Goal: Task Accomplishment & Management: Use online tool/utility

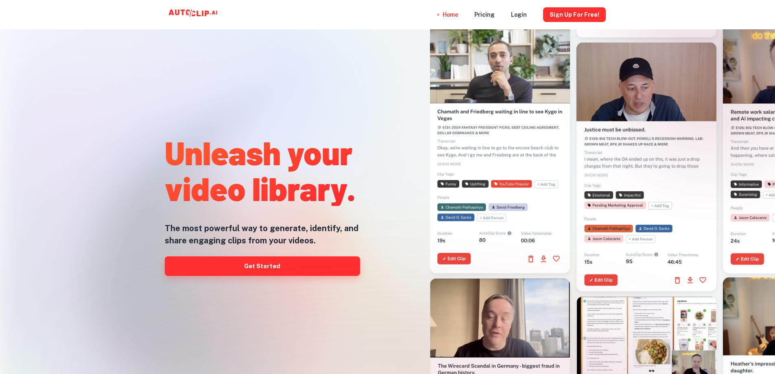
click at [260, 265] on link "Get Started" at bounding box center [262, 266] width 195 height 20
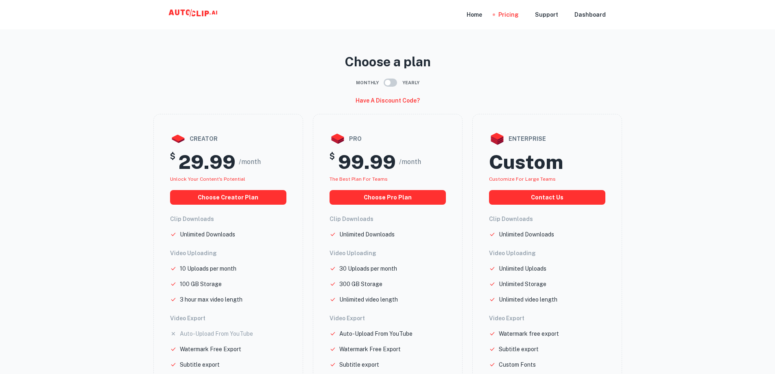
click at [200, 15] on icon at bounding box center [198, 14] width 4 height 6
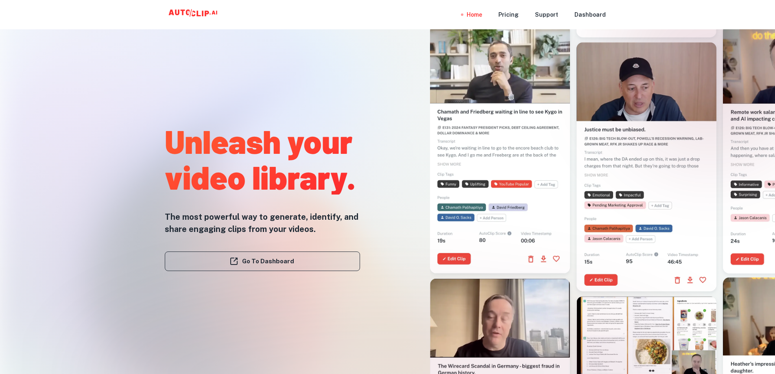
click at [282, 264] on link "Go To Dashboard" at bounding box center [262, 261] width 195 height 20
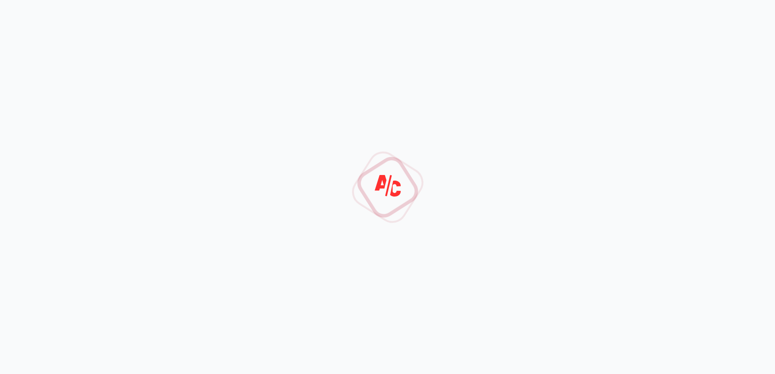
click at [473, 25] on div at bounding box center [387, 187] width 775 height 374
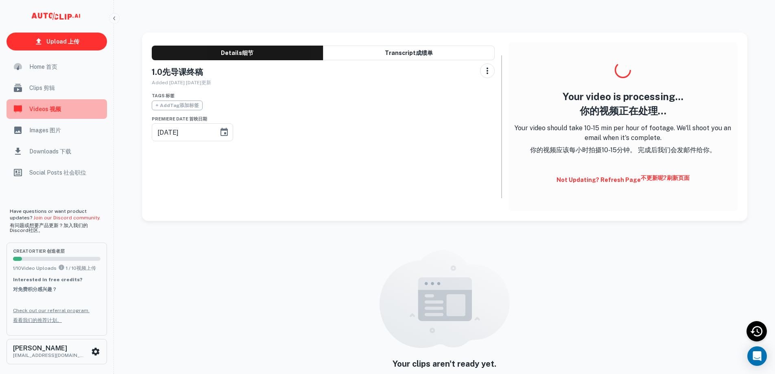
click at [42, 113] on span "Videos 视频" at bounding box center [65, 109] width 73 height 9
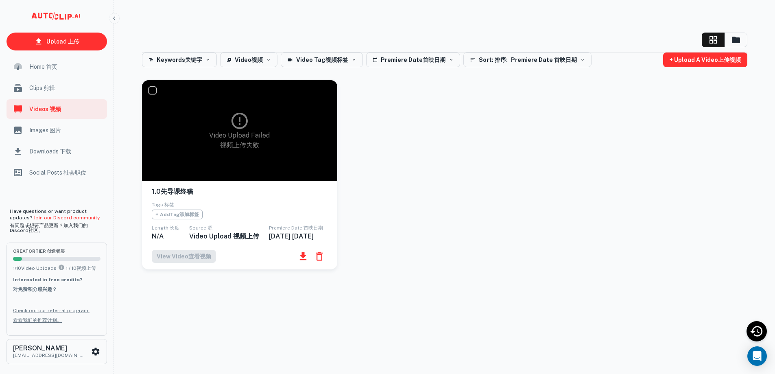
click at [554, 308] on div "Keywords 关键字 Video 视频 Video Tag 视频标签 Premiere Date 首映日期 Sort: 排序: Premiere Date…" at bounding box center [444, 180] width 605 height 256
click at [319, 262] on icon "button" at bounding box center [319, 256] width 11 height 11
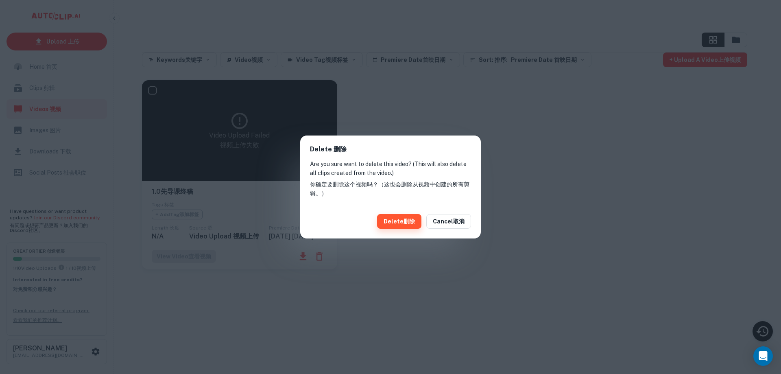
click at [396, 221] on button "Delete 删除" at bounding box center [399, 221] width 44 height 15
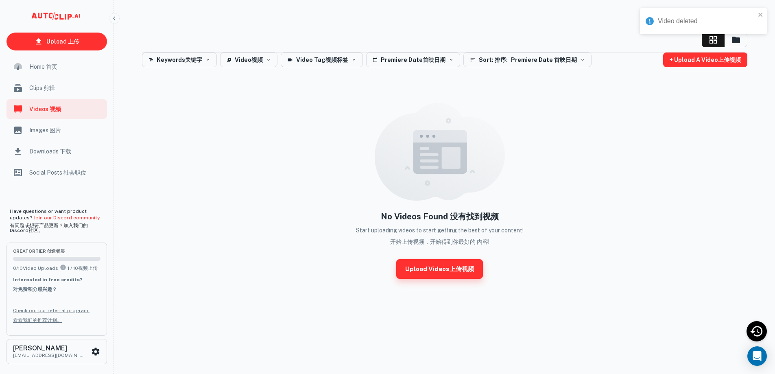
click at [430, 268] on link "Upload Videos 上传视频" at bounding box center [439, 269] width 87 height 20
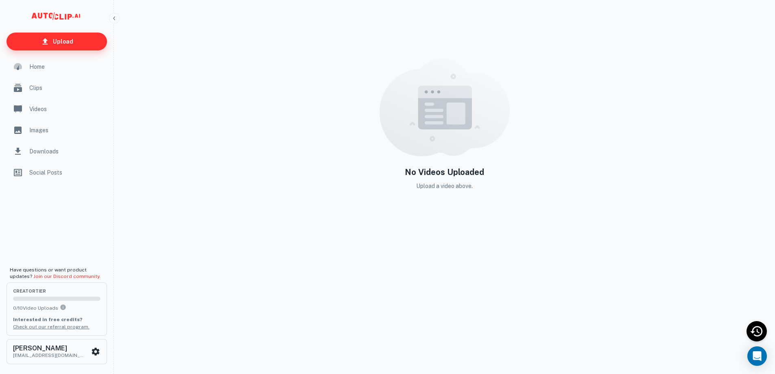
click at [63, 41] on p "Upload" at bounding box center [63, 41] width 20 height 9
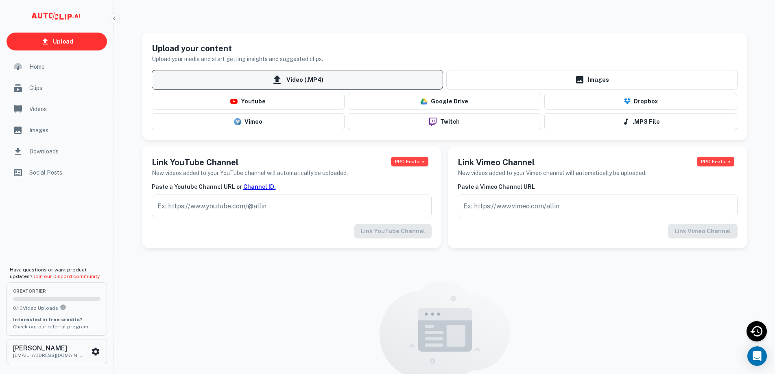
click at [294, 79] on span "Video (.MP4)" at bounding box center [297, 80] width 291 height 20
click at [0, 0] on input "Video (.MP4)" at bounding box center [0, 0] width 0 height 0
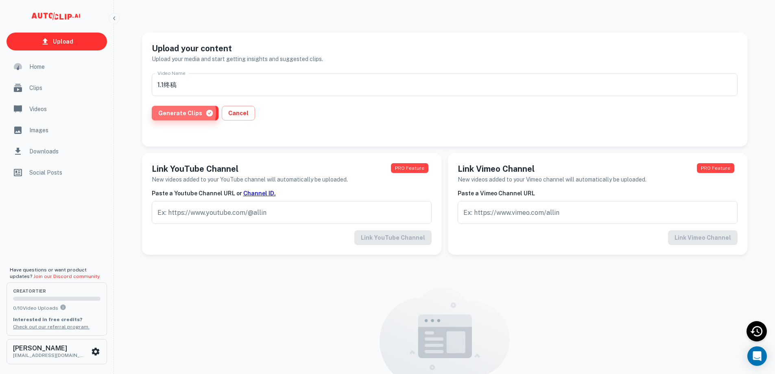
click at [181, 112] on button "Generate Clips" at bounding box center [185, 113] width 67 height 15
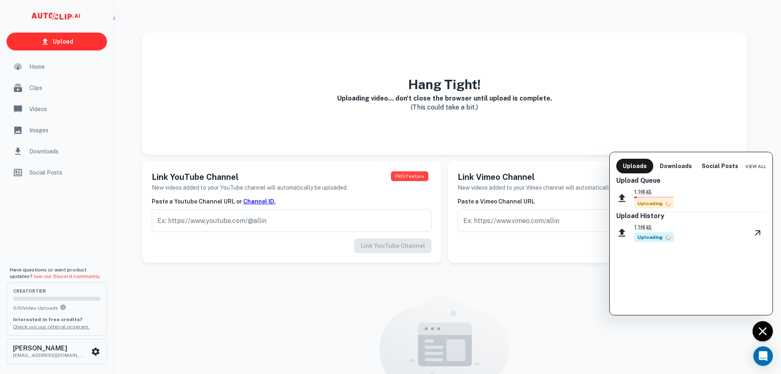
click at [201, 19] on div at bounding box center [390, 187] width 781 height 374
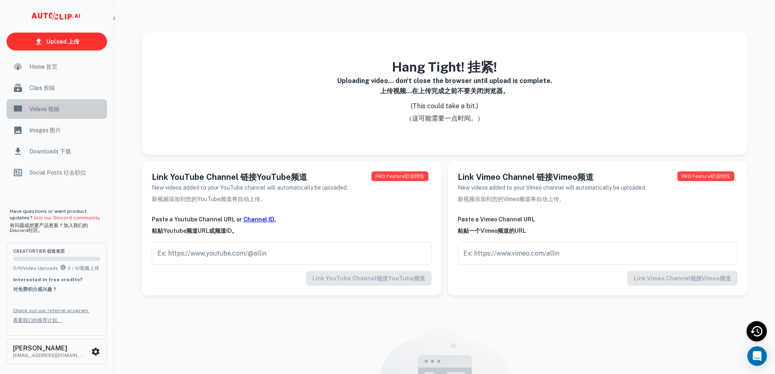
click at [31, 108] on span "Videos 视频" at bounding box center [65, 109] width 73 height 9
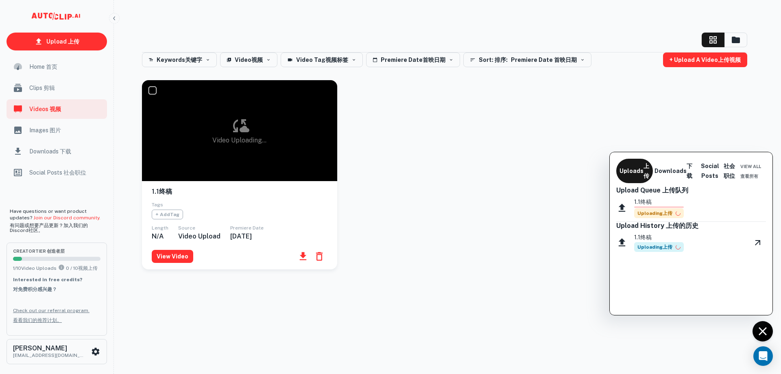
click at [306, 307] on div at bounding box center [390, 187] width 781 height 374
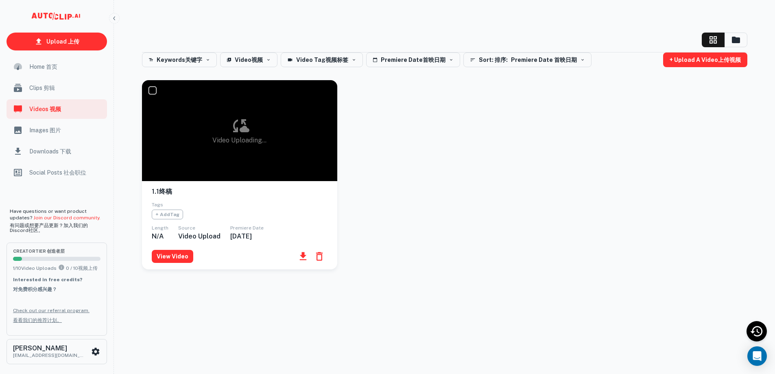
click at [326, 322] on div "Keywords 关键字 Video 视频 Video Tag 视频标签 Premiere Date 首映日期 Sort: 排序: Premiere Date…" at bounding box center [444, 207] width 625 height 348
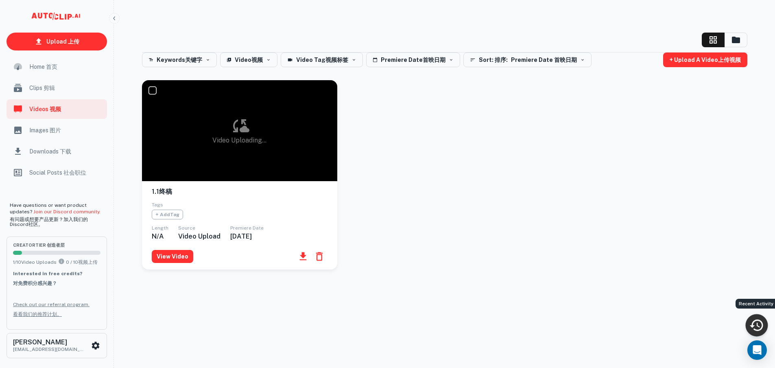
click at [758, 327] on icon "Recent Activity" at bounding box center [756, 324] width 15 height 15
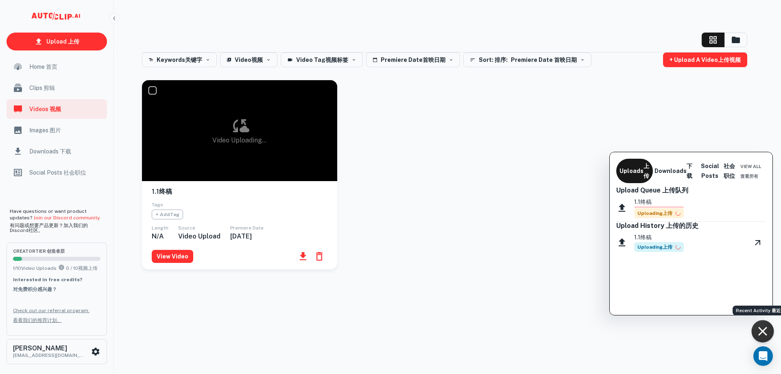
click at [93, 350] on div at bounding box center [390, 187] width 781 height 374
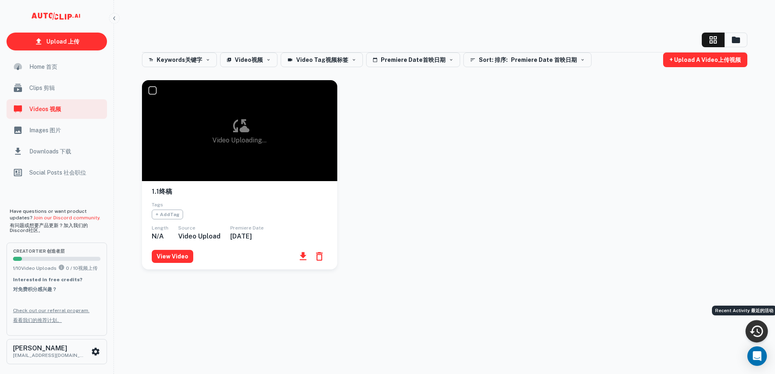
click at [95, 350] on icon "scrollable content" at bounding box center [96, 352] width 10 height 10
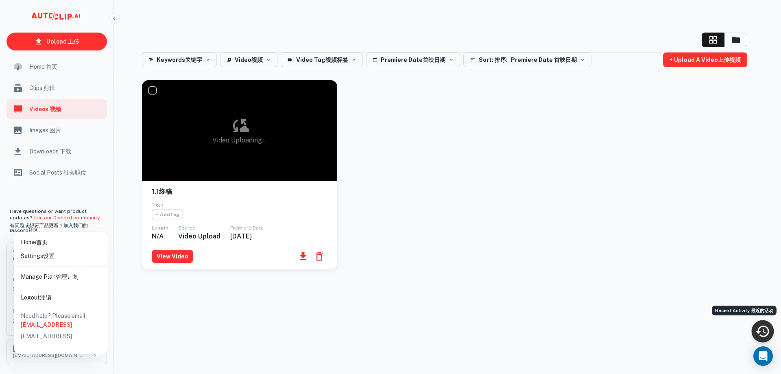
click at [297, 333] on div at bounding box center [390, 187] width 781 height 374
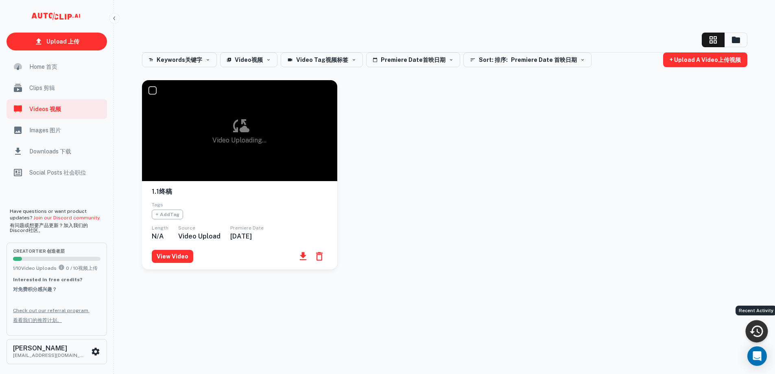
click at [761, 332] on icon "Recent Activity" at bounding box center [756, 330] width 15 height 15
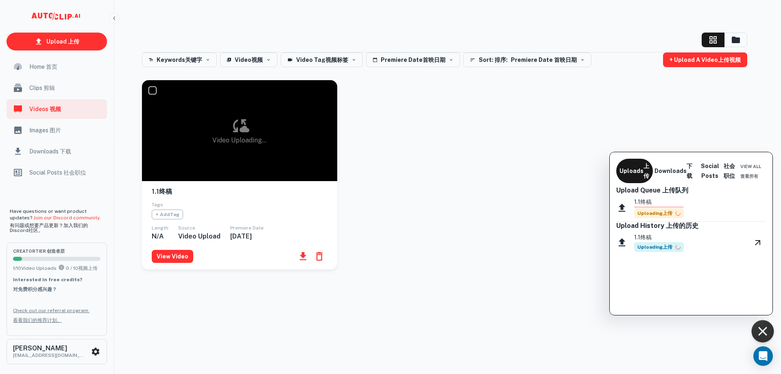
click at [653, 215] on span "Uploading 上传" at bounding box center [659, 213] width 50 height 10
click at [281, 315] on div at bounding box center [390, 187] width 781 height 374
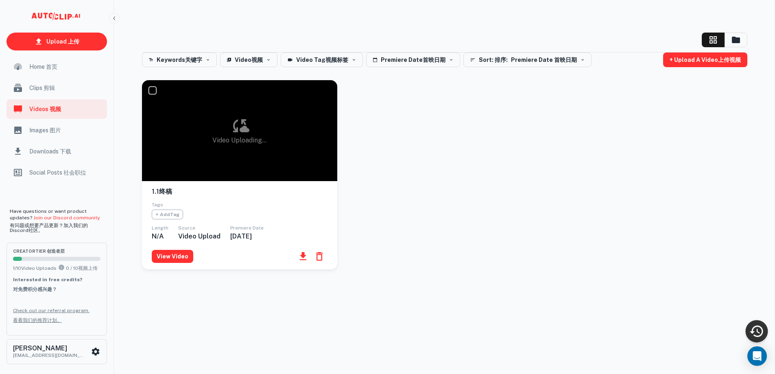
click at [350, 97] on div "Video Uploading... 1.1终稿 Tags + Add Tag Length N/A Source Video Upload Premiere…" at bounding box center [439, 169] width 615 height 199
click at [753, 331] on icon "Recent Activity" at bounding box center [756, 330] width 13 height 11
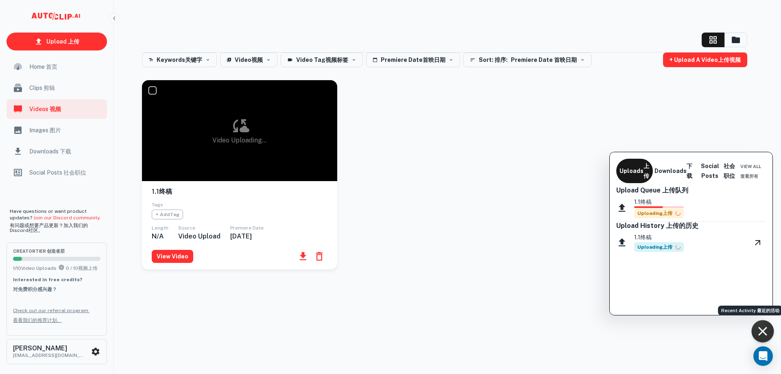
click at [504, 271] on div at bounding box center [390, 187] width 781 height 374
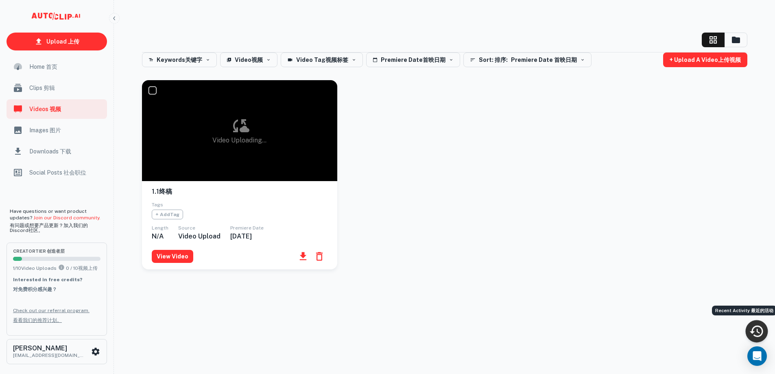
click at [762, 328] on icon "Recent Activity" at bounding box center [756, 330] width 15 height 15
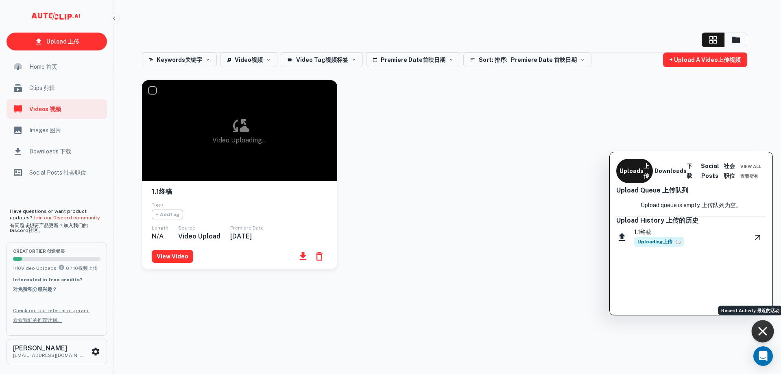
click at [509, 207] on div at bounding box center [390, 187] width 781 height 374
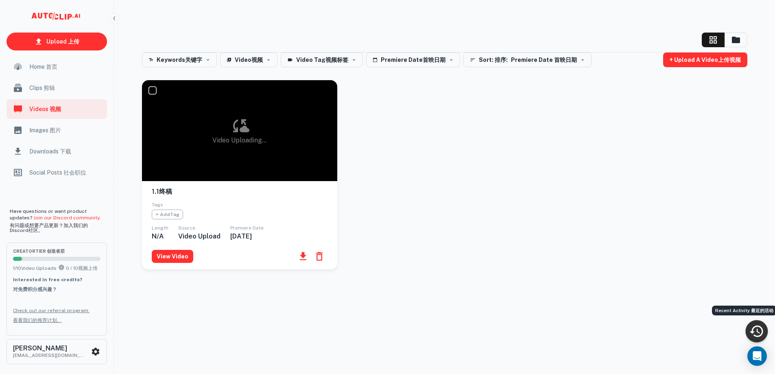
click at [326, 315] on div "Keywords 关键字 Video 视频 Video Tag 视频标签 Premiere Date 首映日期 Sort: 排序: Premiere Date…" at bounding box center [444, 207] width 625 height 348
click at [40, 88] on span "Clips 剪辑" at bounding box center [65, 87] width 73 height 9
